Goal: Find contact information: Find contact information

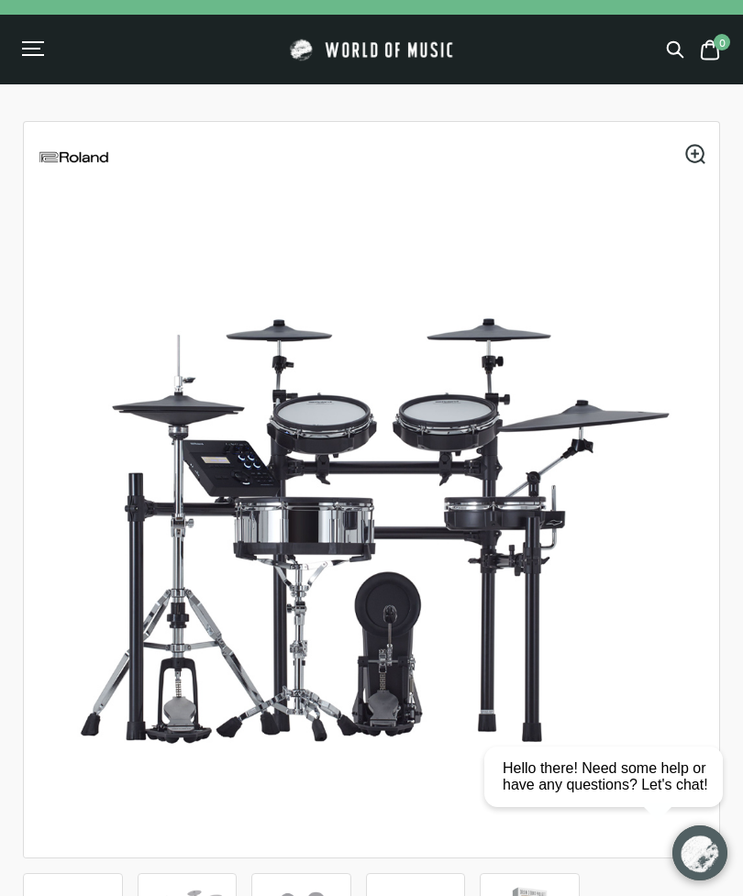
click at [39, 48] on div "Menu" at bounding box center [31, 49] width 18 height 2
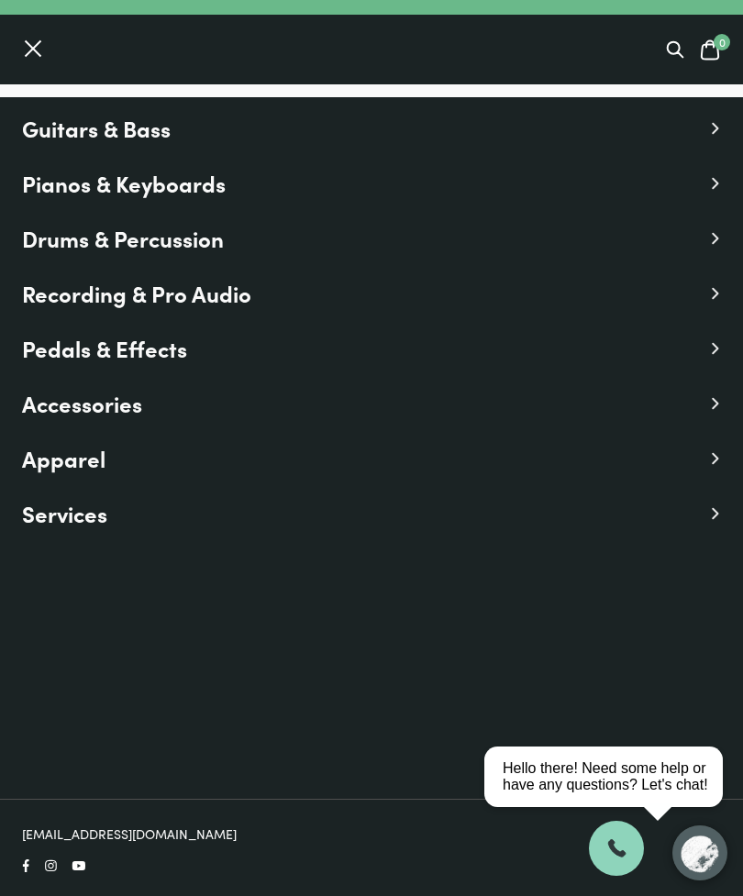
click at [50, 512] on span "Services" at bounding box center [64, 513] width 85 height 33
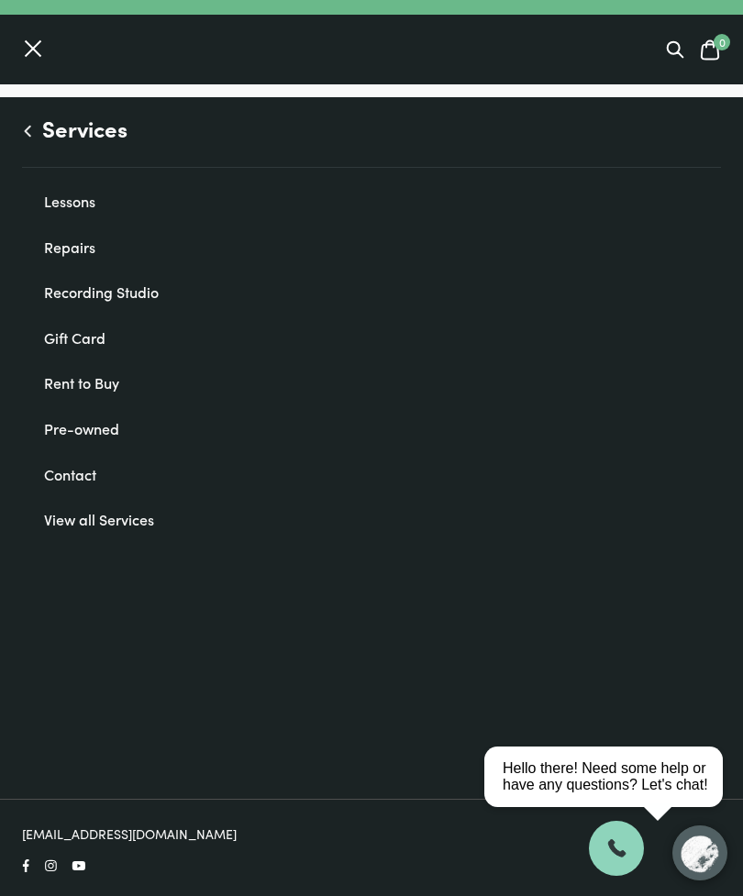
click at [54, 472] on link "Contact" at bounding box center [382, 475] width 677 height 24
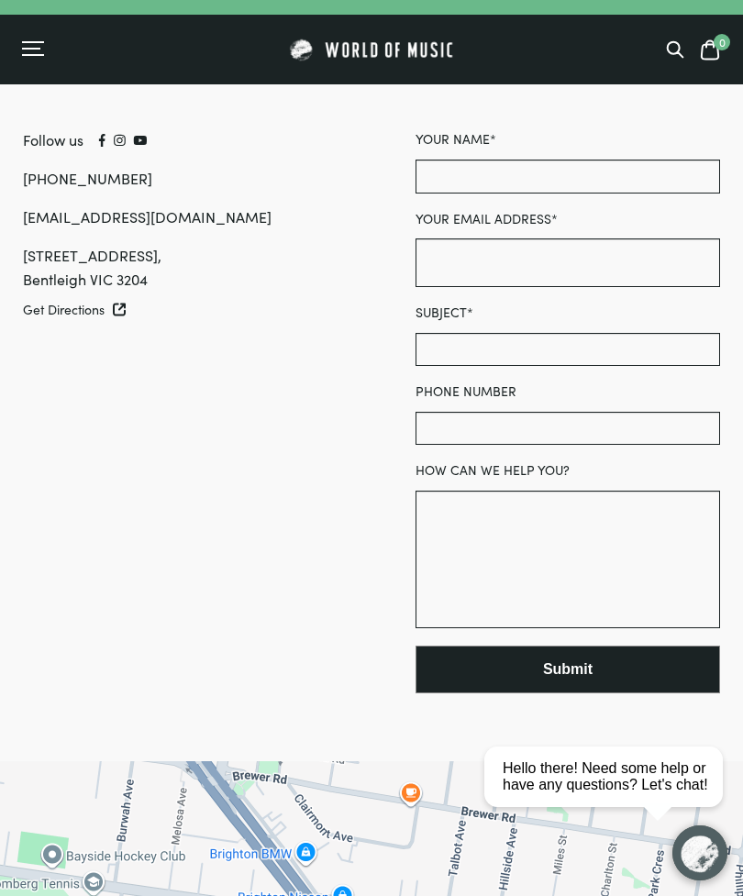
click at [77, 270] on div "809 Nepean Highway, Bentleigh VIC 3204" at bounding box center [175, 268] width 304 height 48
click at [67, 259] on div "809 Nepean Highway, Bentleigh VIC 3204" at bounding box center [175, 268] width 304 height 48
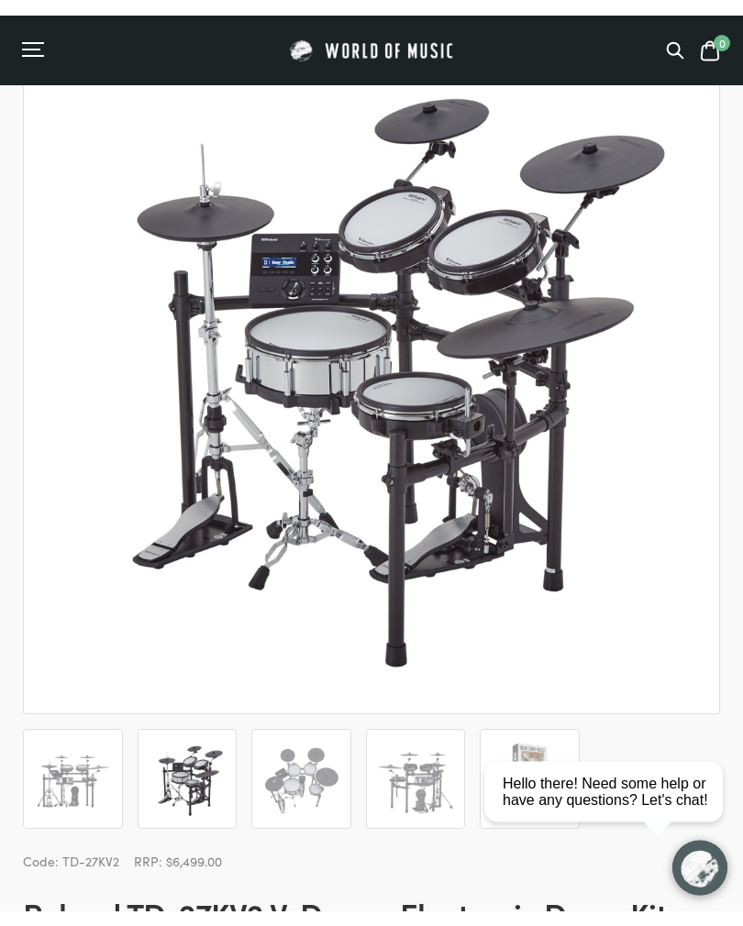
scroll to position [160, 0]
